Goal: Navigation & Orientation: Find specific page/section

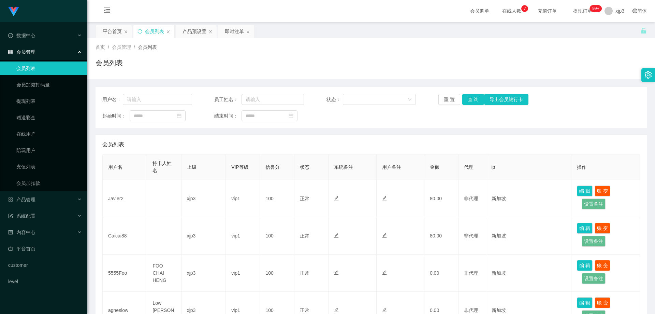
scroll to position [292, 0]
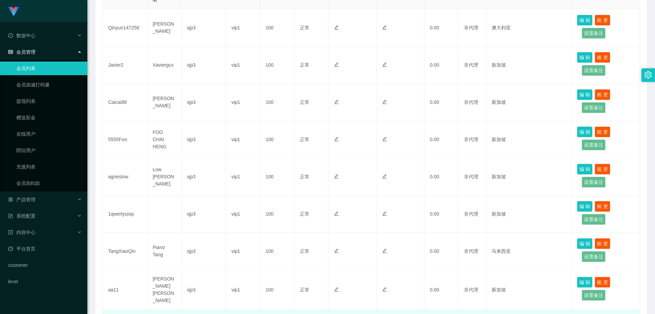
scroll to position [292, 0]
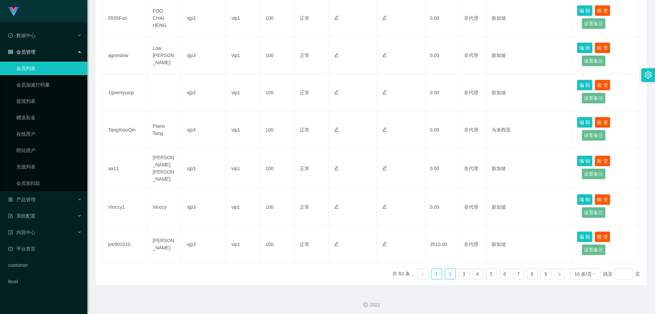
click at [449, 274] on link "2" at bounding box center [450, 274] width 10 height 10
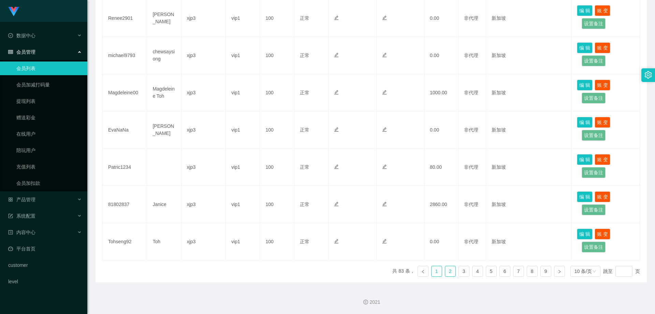
click at [437, 271] on link "1" at bounding box center [437, 271] width 10 height 10
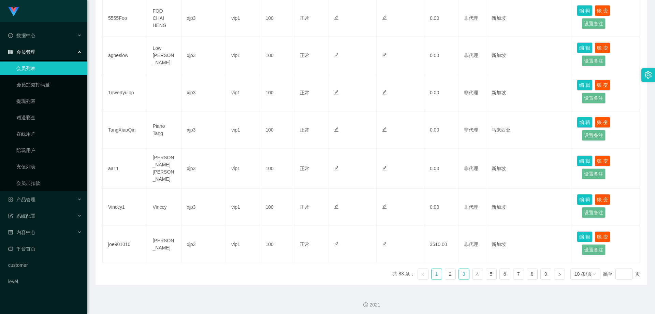
click at [460, 272] on link "3" at bounding box center [464, 274] width 10 height 10
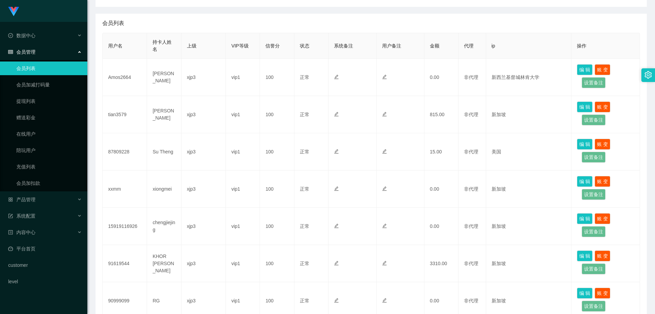
scroll to position [19, 0]
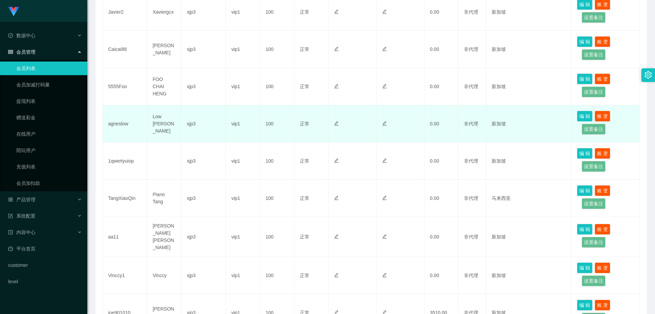
scroll to position [292, 0]
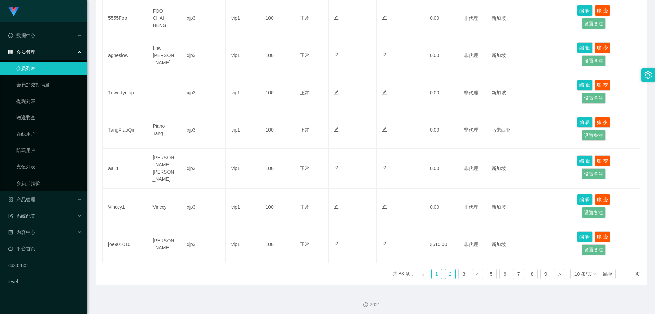
click at [447, 272] on link "2" at bounding box center [450, 274] width 10 height 10
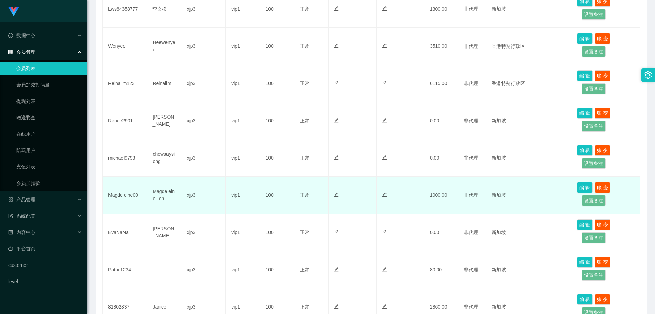
scroll to position [121, 0]
